Goal: Contribute content: Add original content to the website for others to see

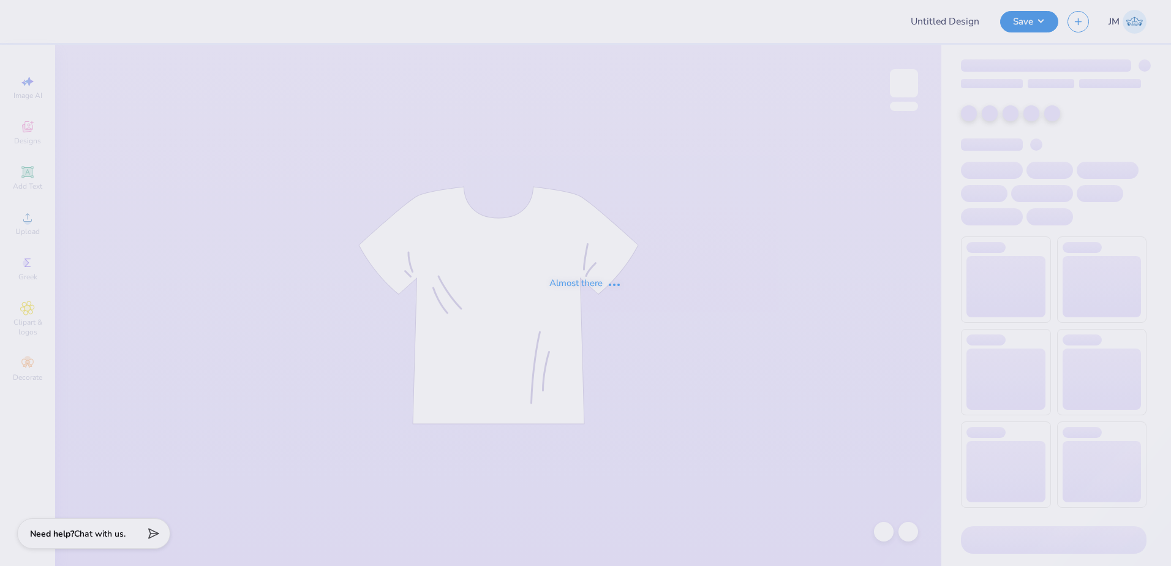
type input "Kappa Sigma Parent Weekend!"
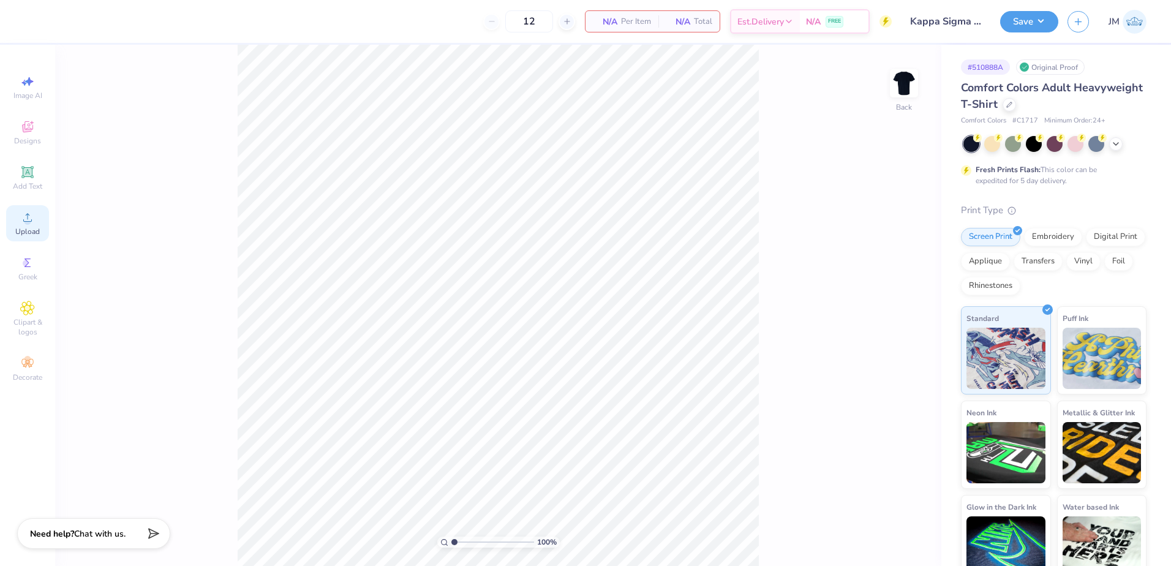
click at [26, 222] on icon at bounding box center [27, 217] width 9 height 9
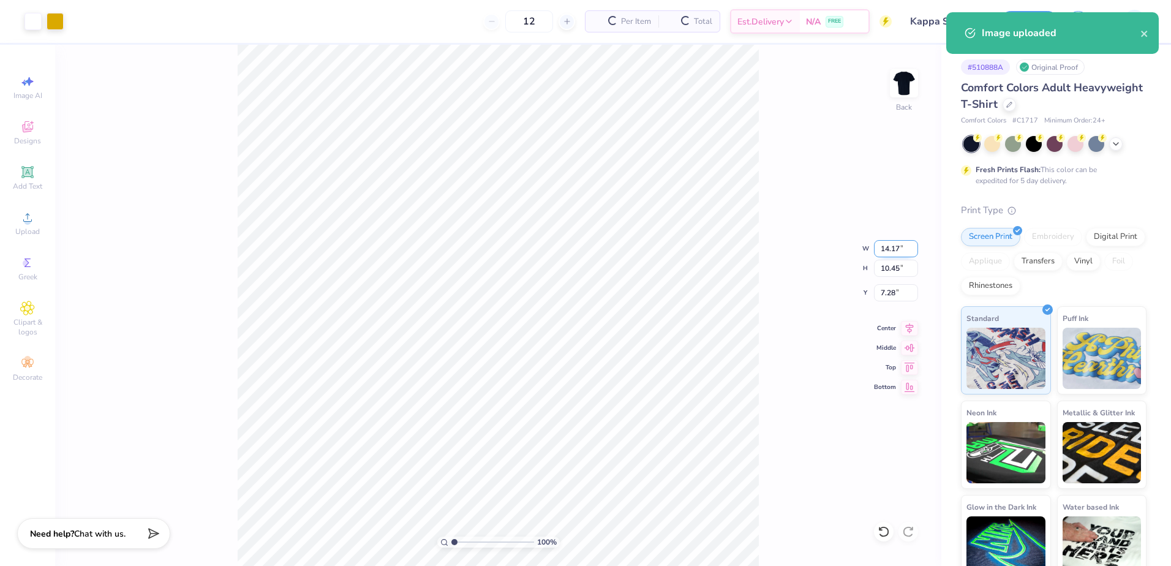
click at [889, 254] on input "14.17" at bounding box center [896, 248] width 44 height 17
type input "3.50"
type input "2.58"
click at [896, 297] on input "11.21" at bounding box center [896, 292] width 44 height 17
type input "3.00"
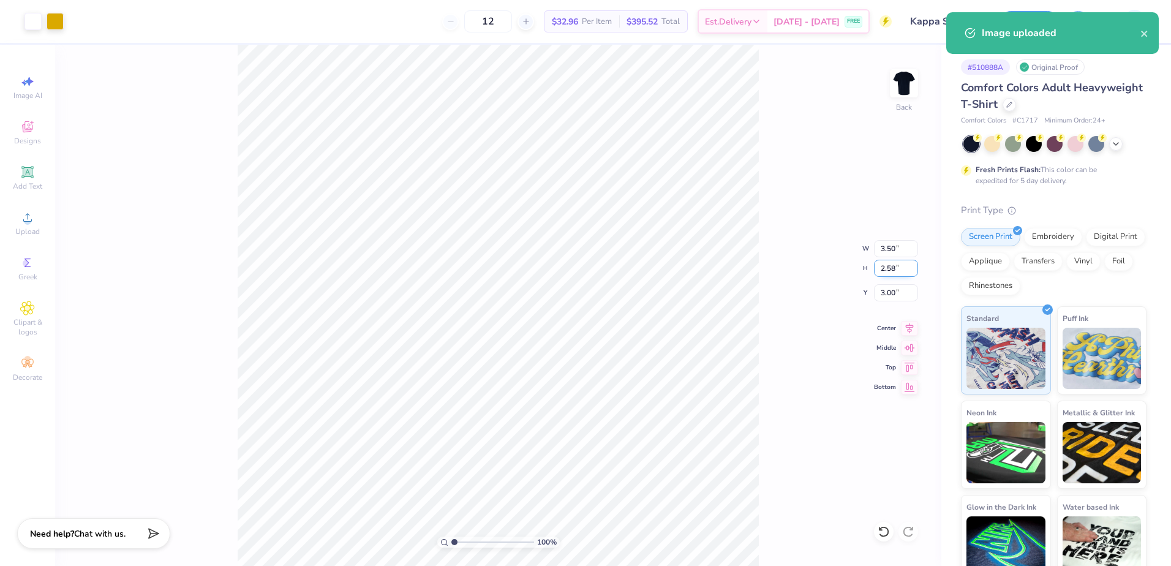
click at [894, 266] on input "2.58" at bounding box center [896, 268] width 44 height 17
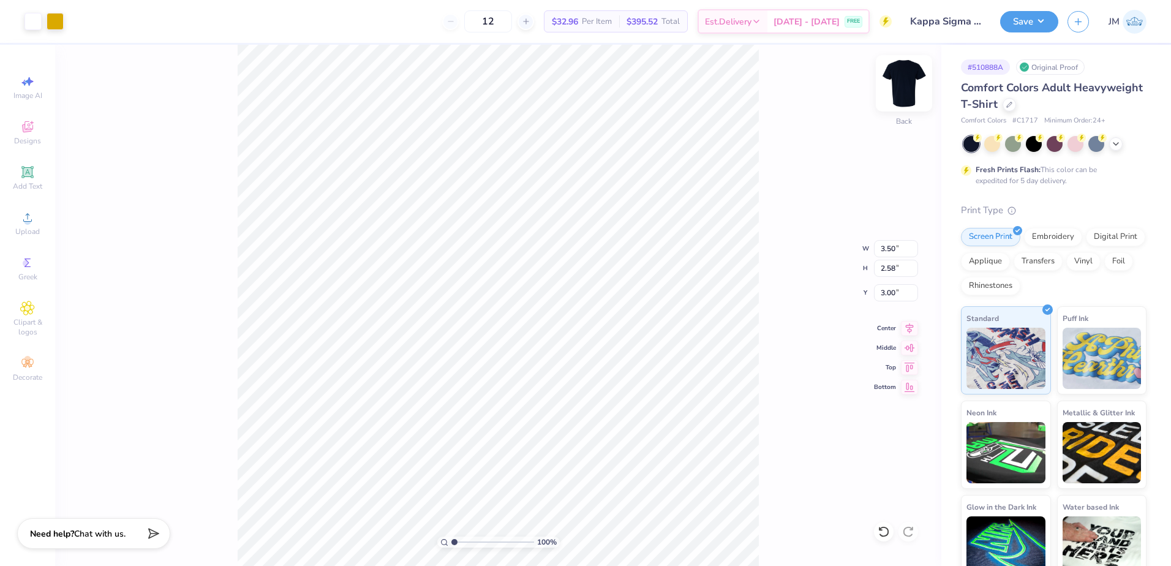
click at [904, 94] on img at bounding box center [904, 83] width 49 height 49
click at [37, 225] on div "Upload" at bounding box center [27, 223] width 43 height 36
click at [28, 219] on icon at bounding box center [27, 217] width 9 height 9
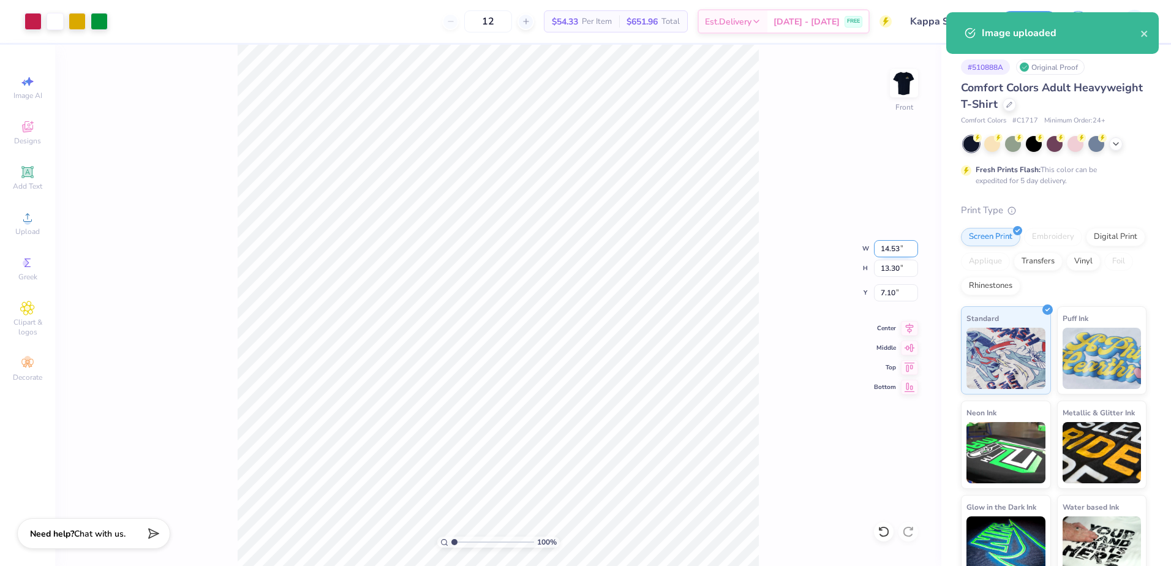
click at [894, 250] on input "14.53" at bounding box center [896, 248] width 44 height 17
type input "12.00"
type input "10.98"
type input "8.26"
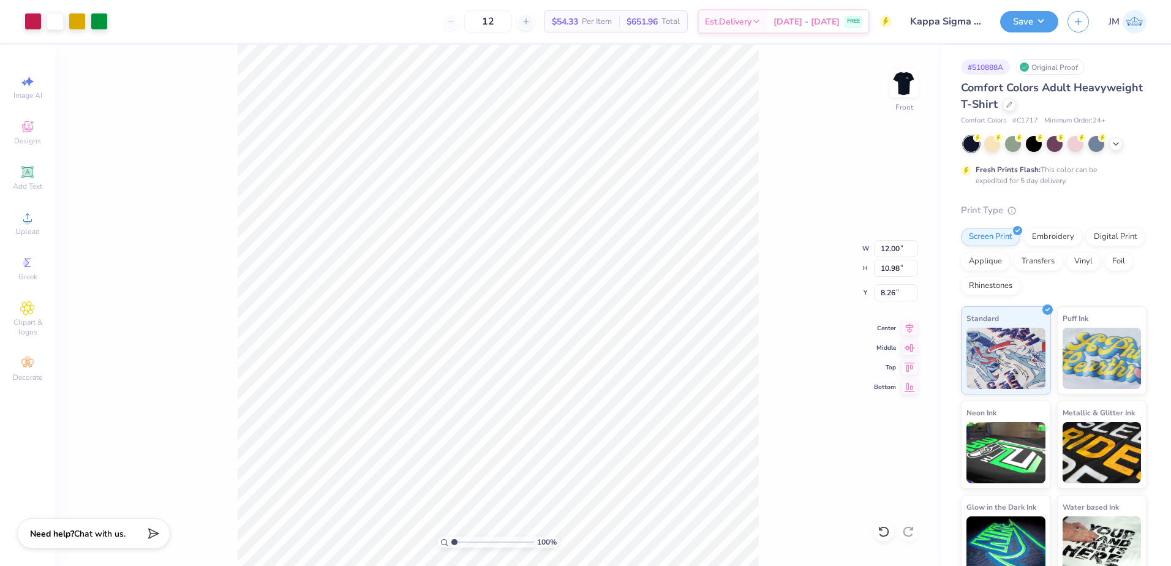
type input "9.15"
type input "8.37"
type input "3.00"
click at [31, 166] on icon at bounding box center [27, 172] width 15 height 15
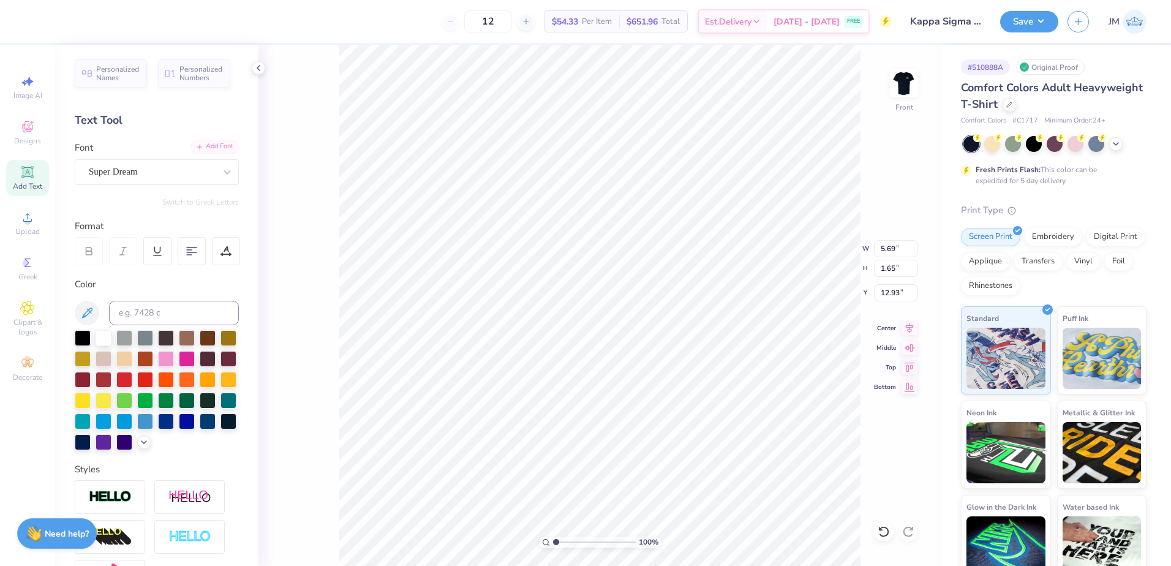
click at [194, 143] on div "Add Font" at bounding box center [215, 147] width 48 height 14
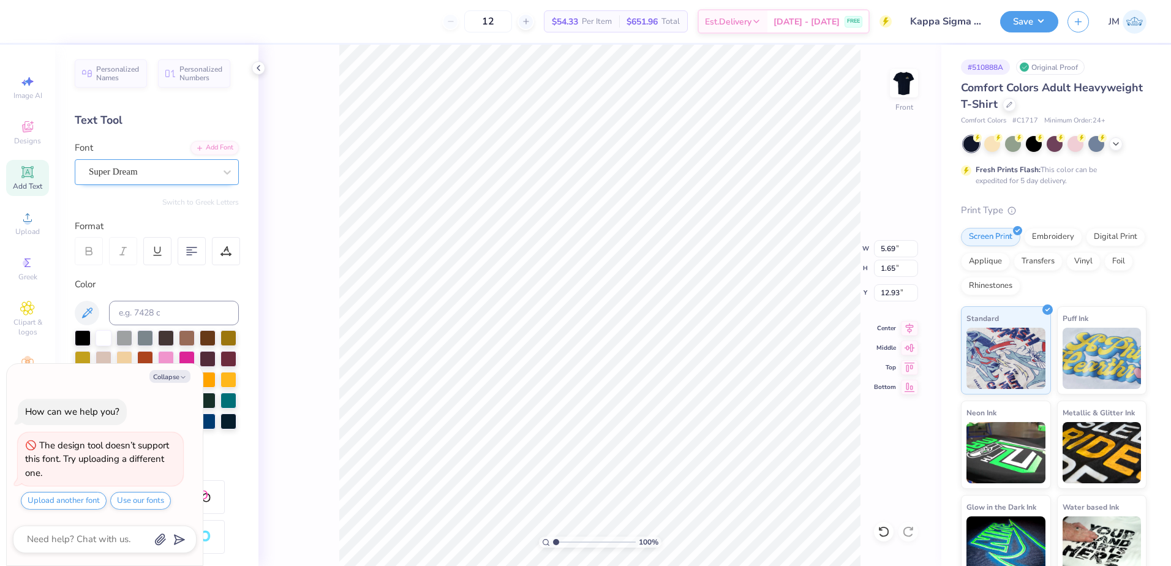
click at [108, 174] on div "Super Dream" at bounding box center [152, 171] width 129 height 19
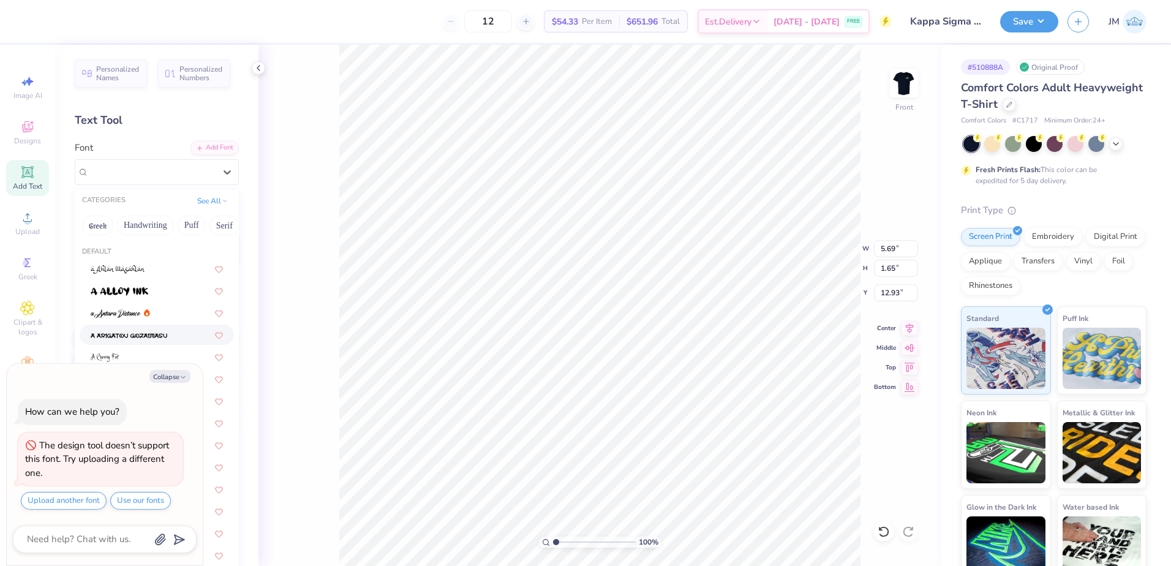
type textarea "x"
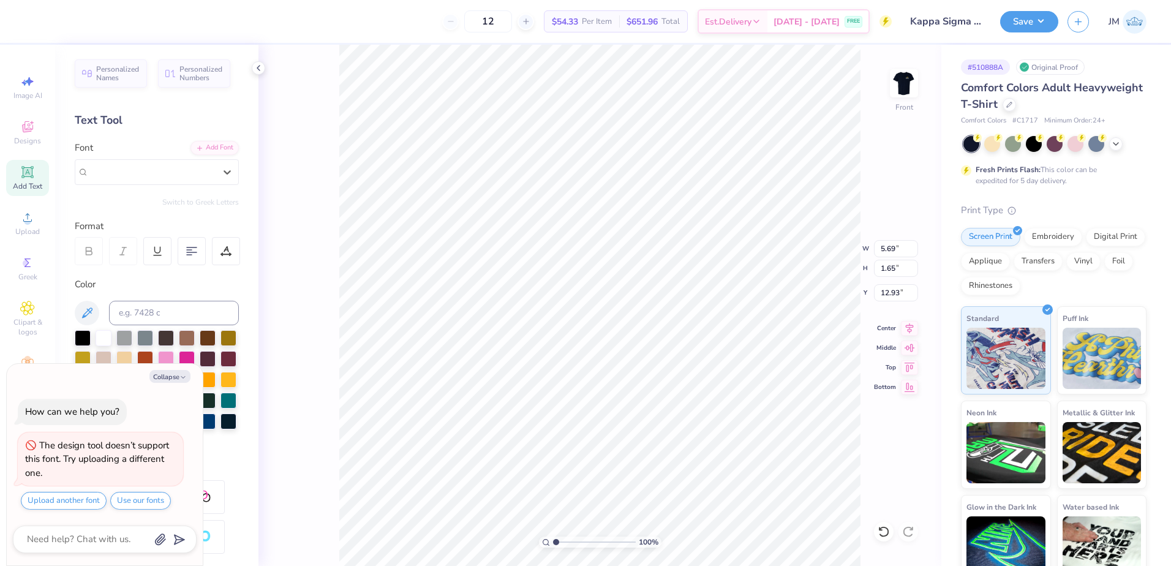
type input "9.15"
type input "8.37"
type input "3.00"
type textarea "x"
type input "11.57"
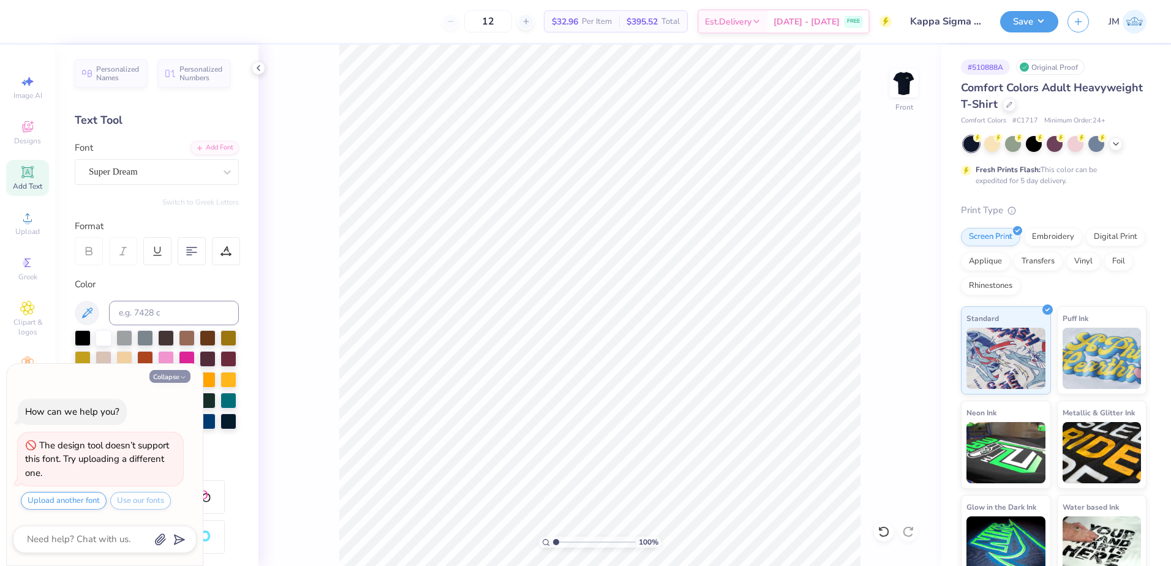
click at [180, 373] on button "Collapse" at bounding box center [169, 376] width 41 height 13
type textarea "x"
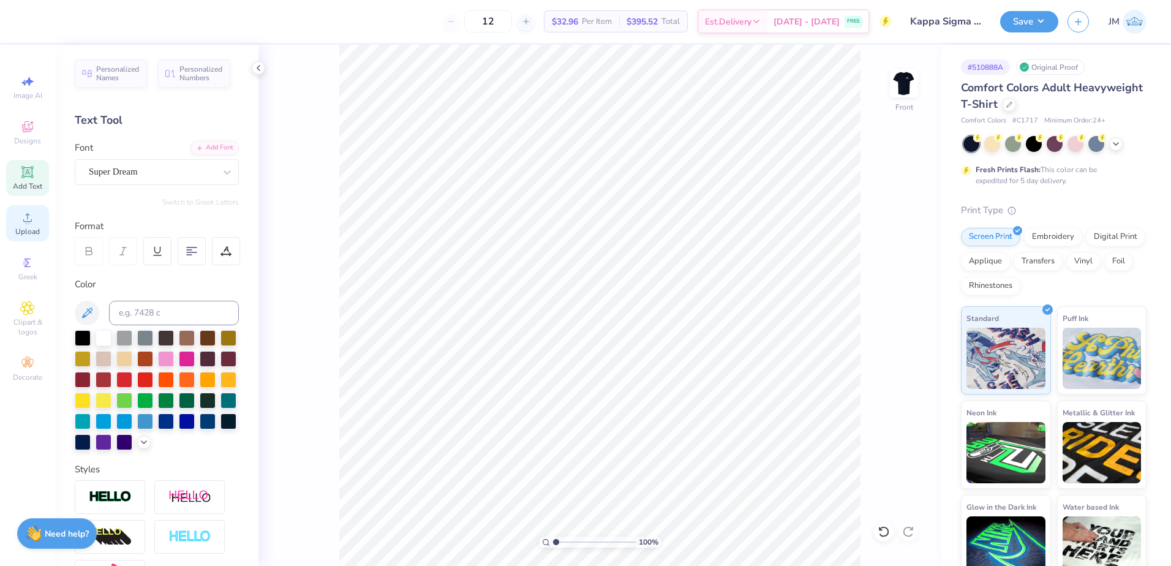
click at [29, 217] on icon at bounding box center [27, 217] width 15 height 15
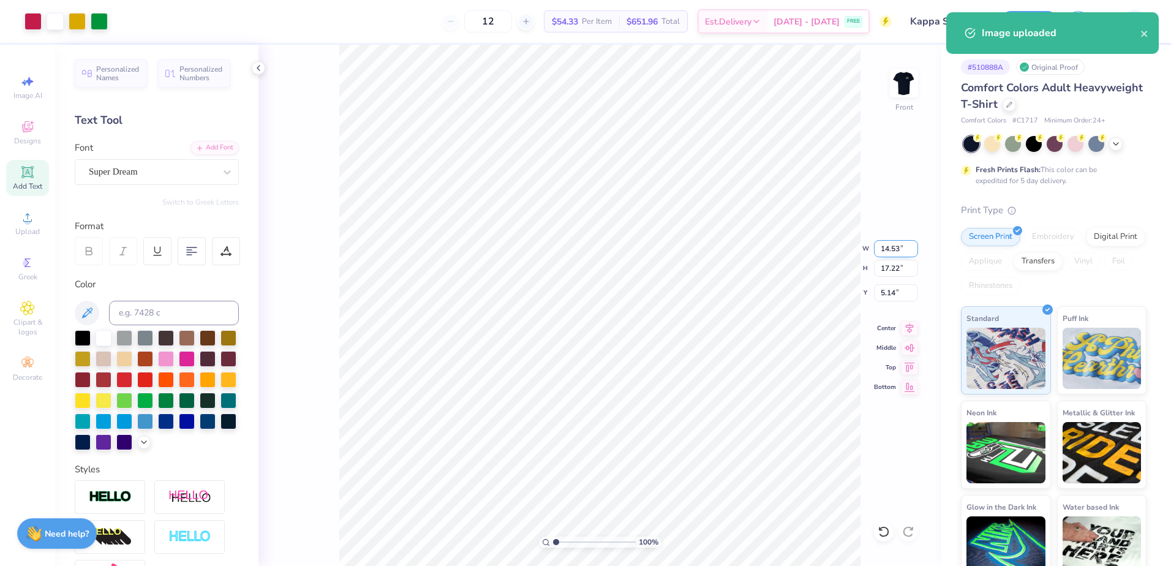
click at [890, 251] on input "14.53" at bounding box center [896, 248] width 44 height 17
click at [899, 267] on input "17.22" at bounding box center [896, 268] width 44 height 17
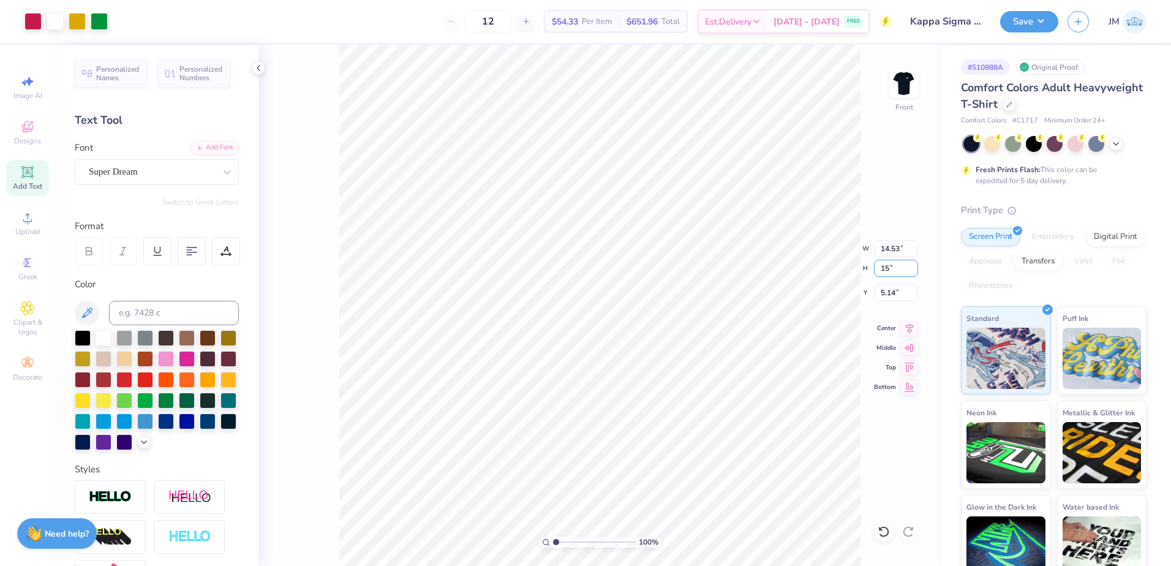
type input "15"
type input "12.66"
type input "15.00"
type input "6.25"
click at [895, 246] on input "12.66" at bounding box center [896, 248] width 44 height 17
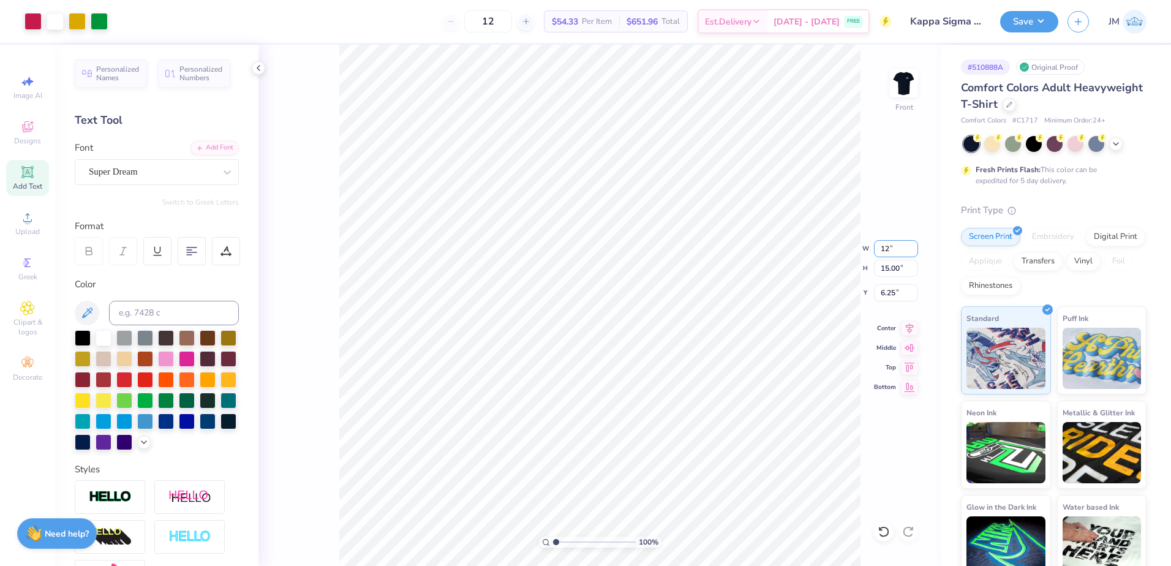
type input "12.00"
type input "14.22"
click at [886, 293] on input "6.64" at bounding box center [896, 292] width 44 height 17
drag, startPoint x: 890, startPoint y: 268, endPoint x: 883, endPoint y: 268, distance: 6.8
click at [889, 268] on input "14.22" at bounding box center [896, 268] width 44 height 17
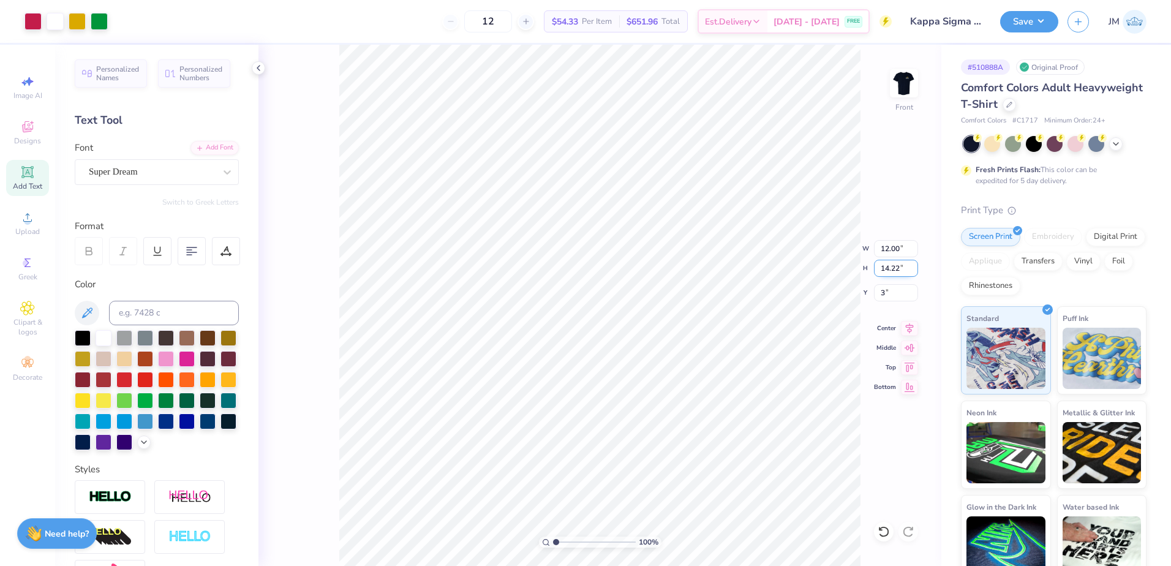
type input "3.00"
click at [909, 329] on icon at bounding box center [909, 326] width 17 height 15
click at [1029, 20] on button "Save" at bounding box center [1029, 19] width 58 height 21
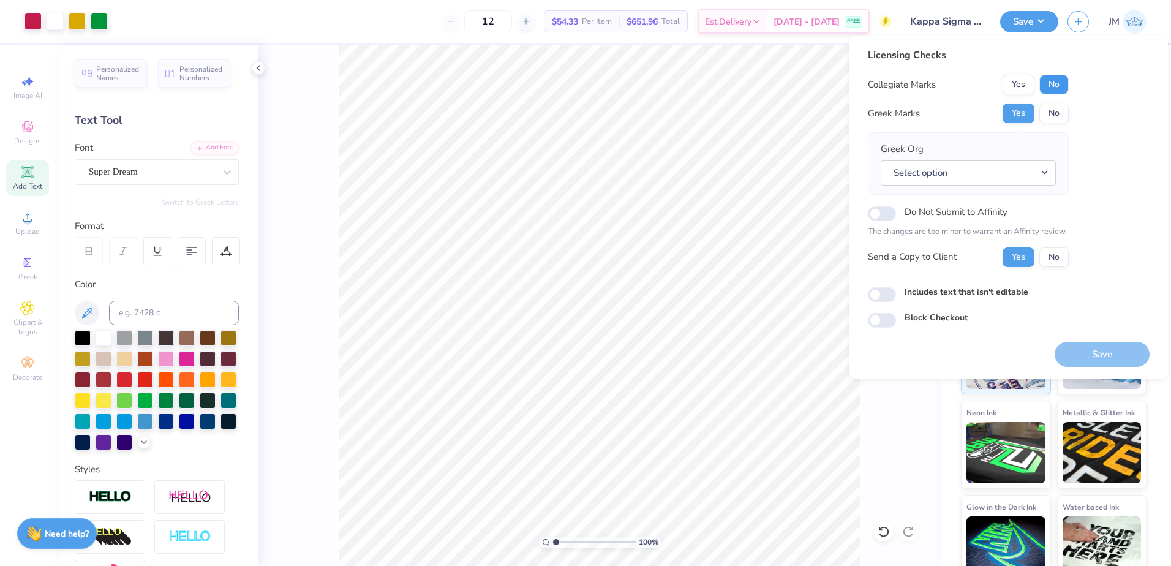
click at [1058, 80] on button "No" at bounding box center [1054, 85] width 29 height 20
click at [999, 172] on button "Select option" at bounding box center [968, 173] width 175 height 25
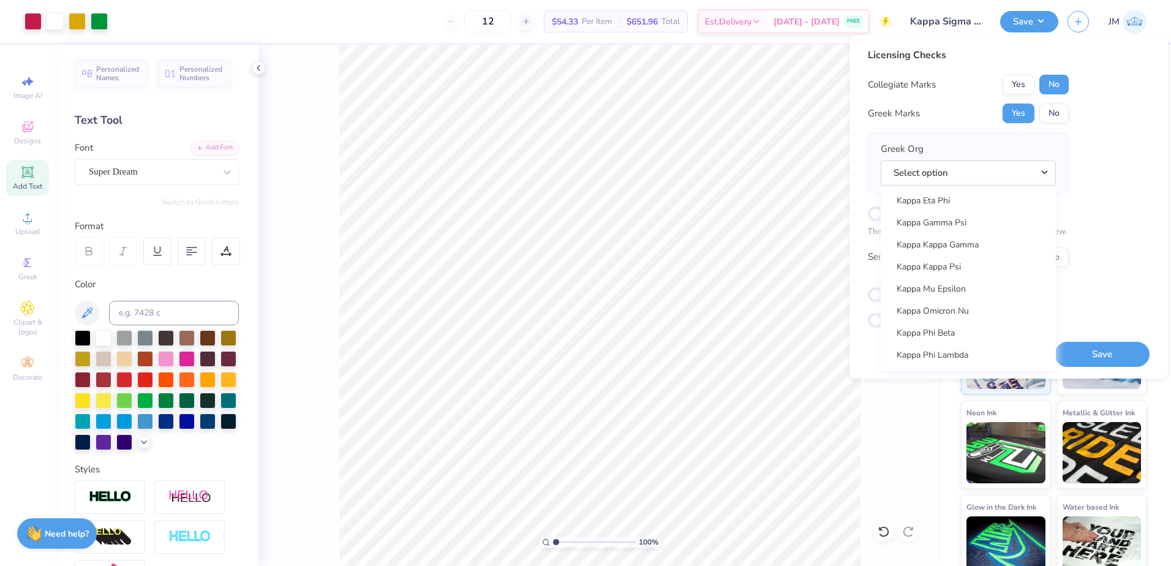
scroll to position [4697, 0]
click at [956, 261] on link "Kappa Sigma" at bounding box center [968, 269] width 165 height 20
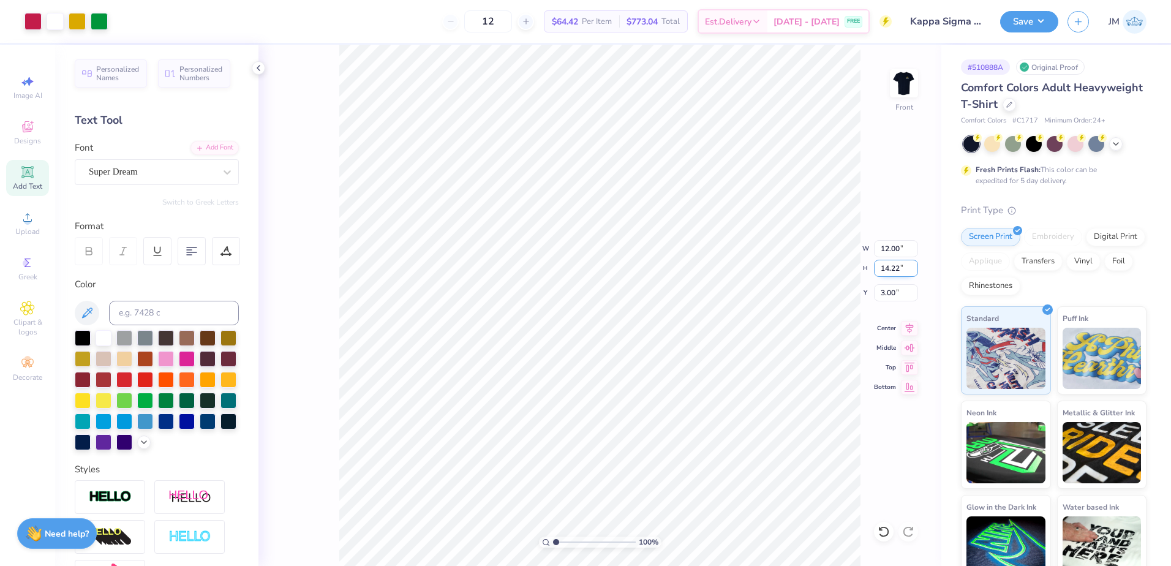
click at [885, 272] on input "14.22" at bounding box center [896, 268] width 44 height 17
type input "14"
click at [891, 289] on input "3.00" at bounding box center [896, 292] width 44 height 17
type input "11.81"
type input "14.00"
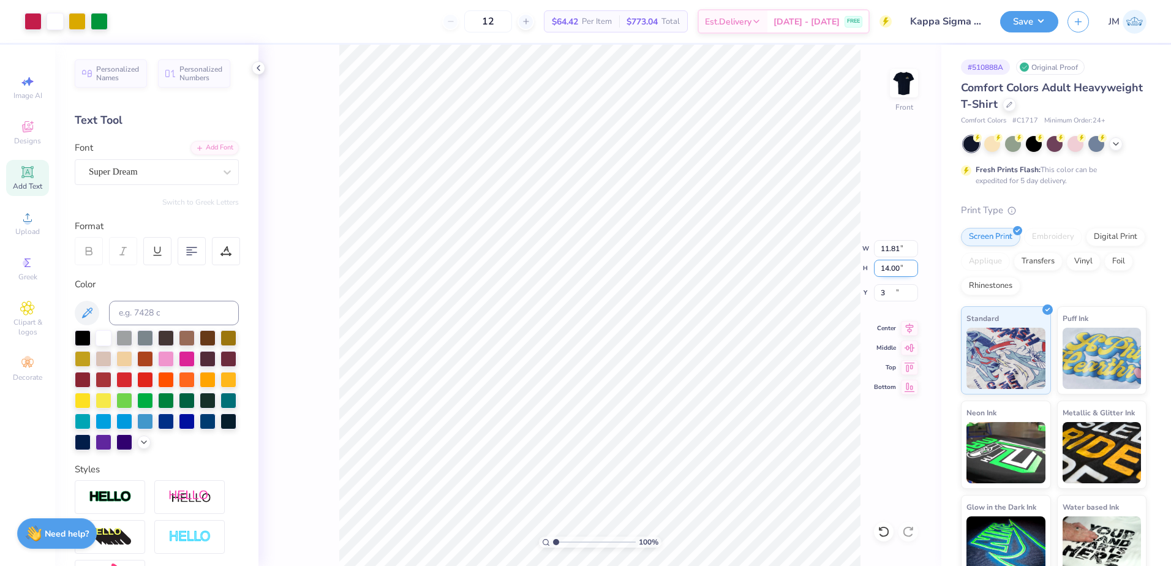
click at [893, 260] on input "14.00" at bounding box center [896, 268] width 44 height 17
type input "3.00"
click at [909, 320] on icon at bounding box center [909, 326] width 17 height 15
click at [889, 97] on div "100 % Front" at bounding box center [600, 305] width 683 height 521
click at [903, 86] on img at bounding box center [904, 83] width 49 height 49
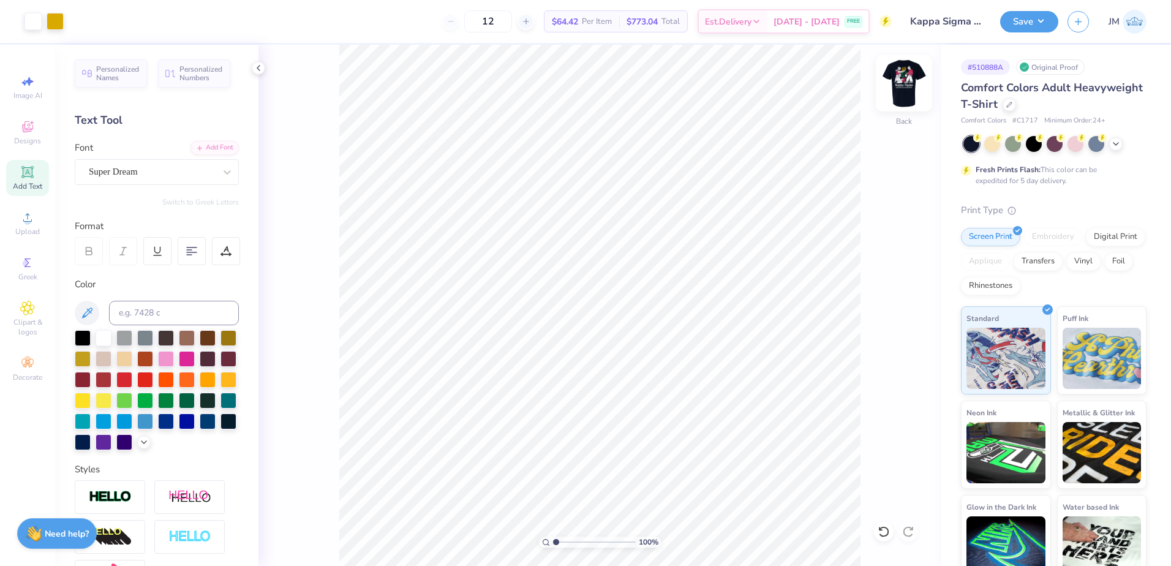
click at [910, 86] on img at bounding box center [904, 83] width 49 height 49
click at [1038, 15] on button "Save" at bounding box center [1029, 19] width 58 height 21
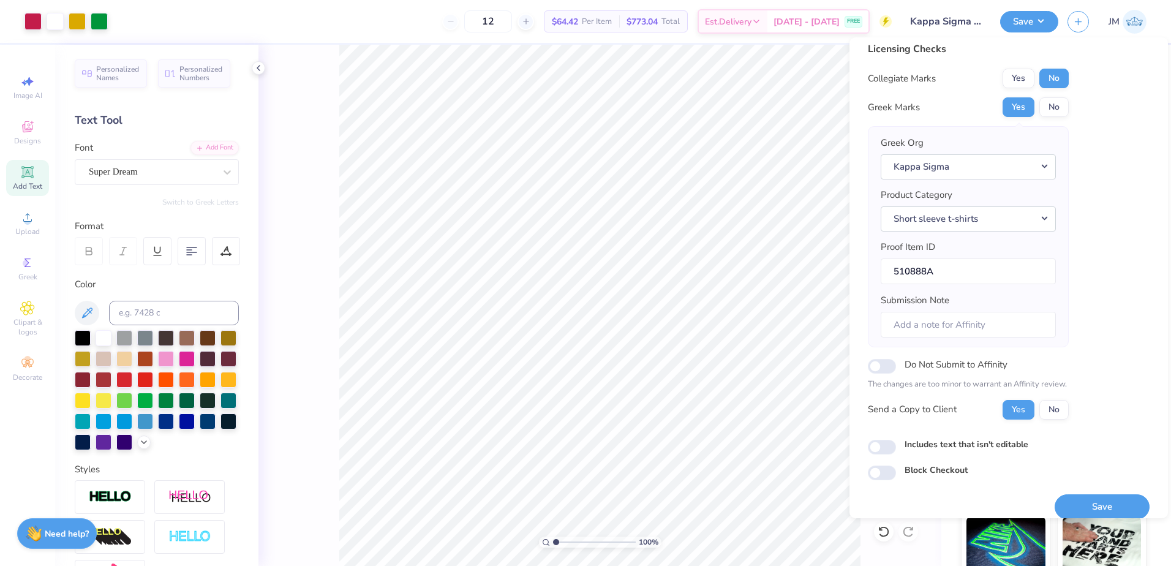
scroll to position [21, 0]
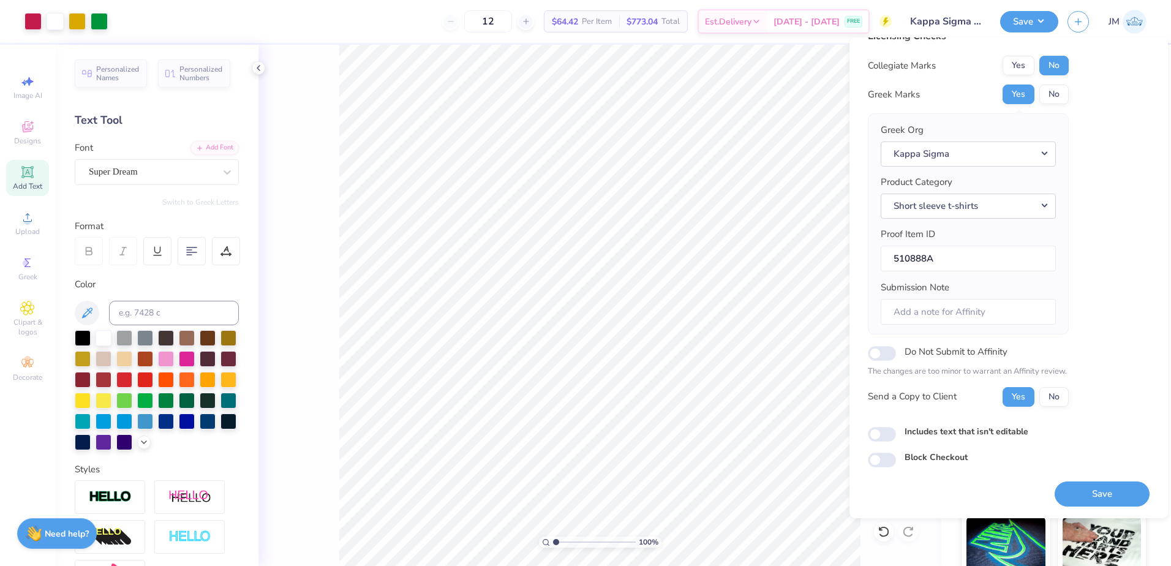
click at [1084, 489] on button "Save" at bounding box center [1102, 494] width 95 height 25
